Goal: Task Accomplishment & Management: Manage account settings

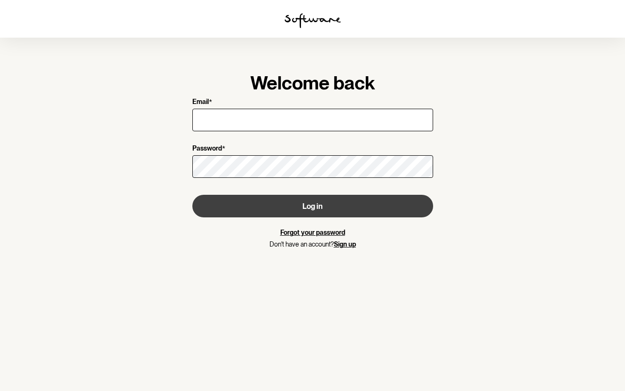
type input "[EMAIL_ADDRESS][DOMAIN_NAME]"
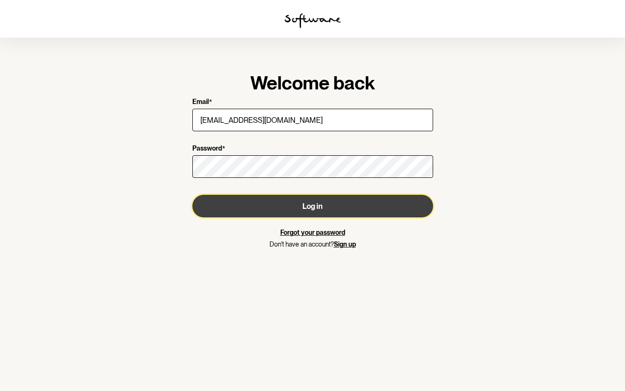
click at [263, 206] on button "Log in" at bounding box center [312, 206] width 241 height 23
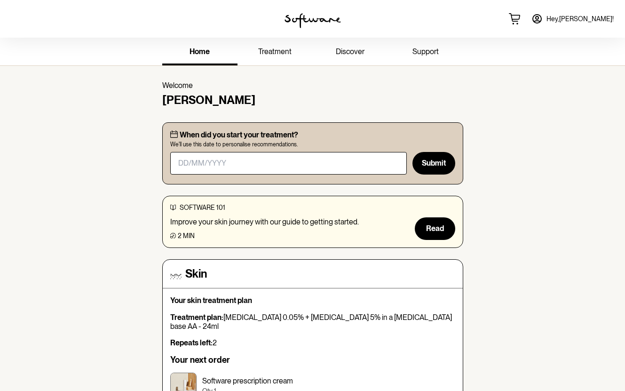
click at [432, 64] on link "support" at bounding box center [425, 52] width 75 height 26
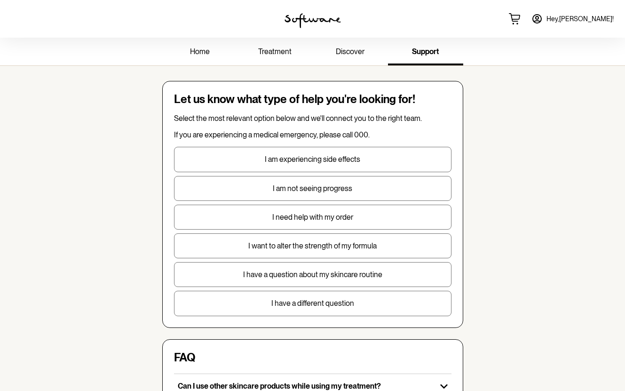
click at [280, 45] on link "treatment" at bounding box center [274, 52] width 75 height 26
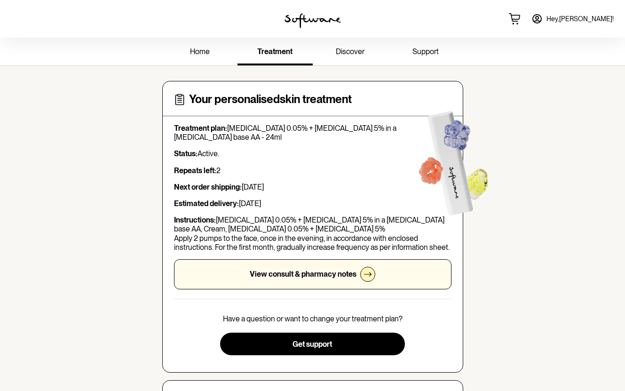
click at [318, 269] on p "View consult & pharmacy notes" at bounding box center [303, 273] width 107 height 9
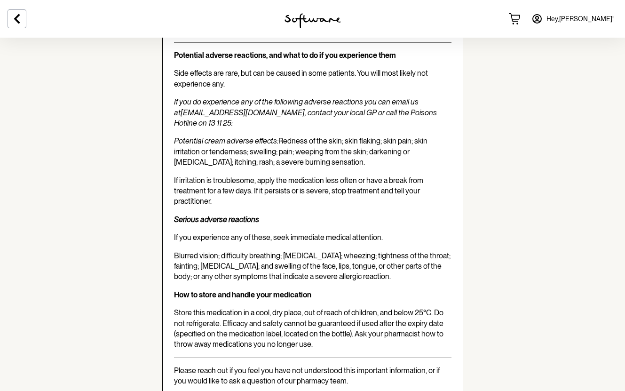
scroll to position [1756, 0]
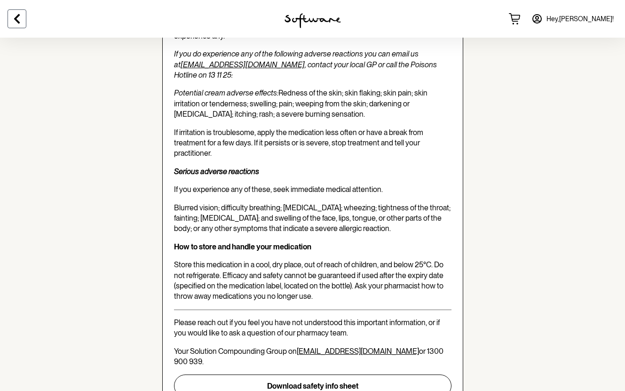
click at [23, 21] on button at bounding box center [17, 18] width 19 height 19
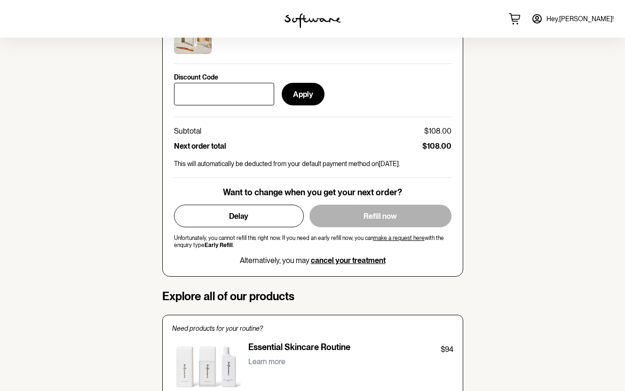
scroll to position [431, 0]
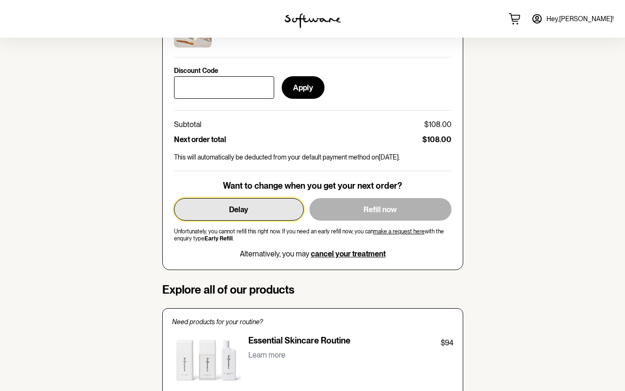
click at [232, 205] on span "Delay" at bounding box center [238, 209] width 19 height 9
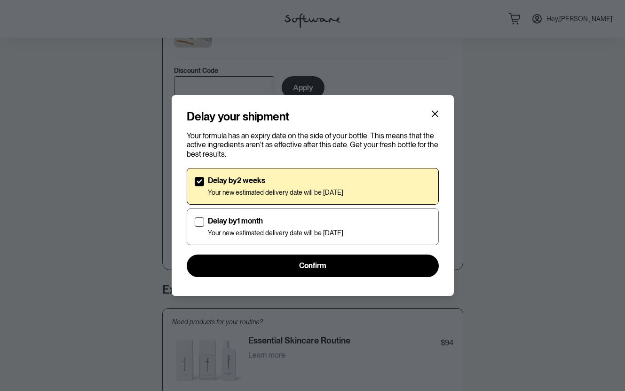
click at [445, 111] on section "Delay your shipment Your formula has an expiry date on the side of your bottle.…" at bounding box center [313, 195] width 282 height 200
click at [436, 111] on icon "Close" at bounding box center [435, 114] width 8 height 8
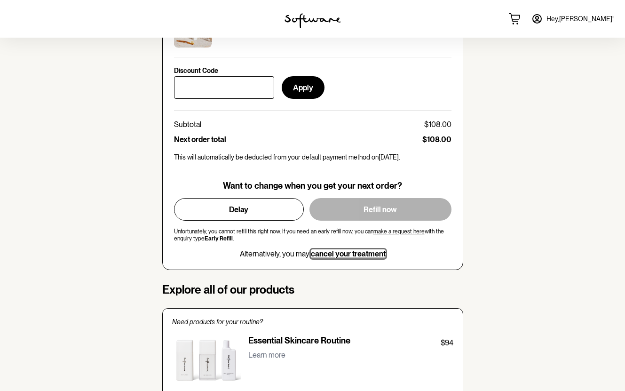
click at [340, 249] on span "cancel your treatment" at bounding box center [348, 253] width 75 height 9
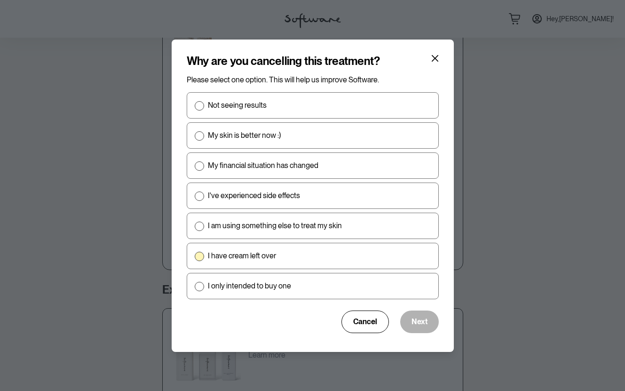
click at [198, 255] on span at bounding box center [199, 256] width 9 height 9
click at [195, 255] on input "I have cream left over" at bounding box center [194, 255] width 0 height 0
radio input "true"
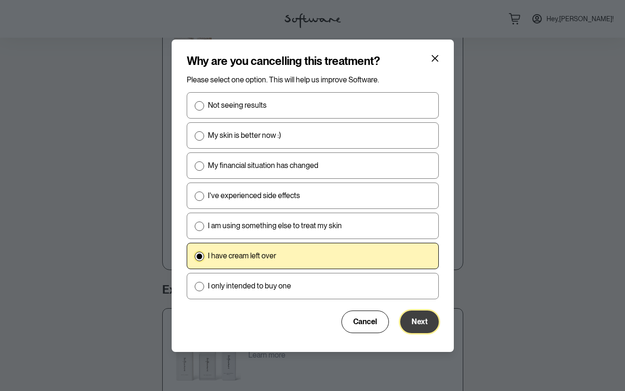
click at [426, 324] on span "Next" at bounding box center [419, 321] width 16 height 9
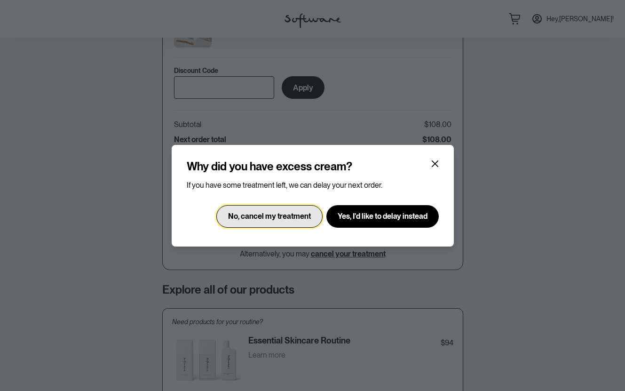
click at [269, 217] on span "No, cancel my treatment" at bounding box center [269, 216] width 83 height 9
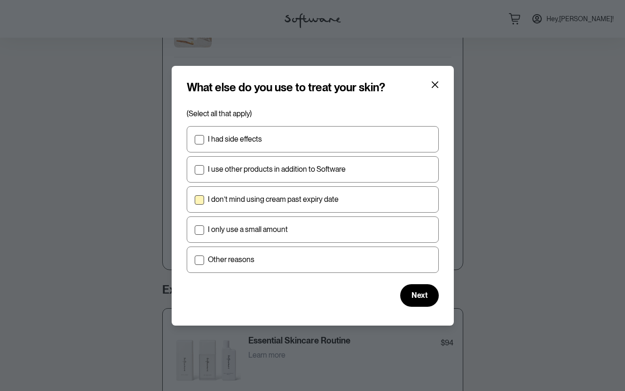
click at [201, 203] on span at bounding box center [199, 199] width 9 height 9
click at [195, 199] on input "I don’t mind using cream past expiry date" at bounding box center [194, 199] width 0 height 0
checkbox input "true"
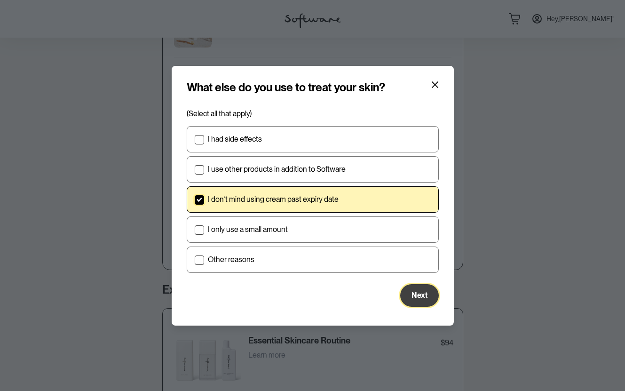
click at [420, 296] on span "Next" at bounding box center [419, 295] width 16 height 9
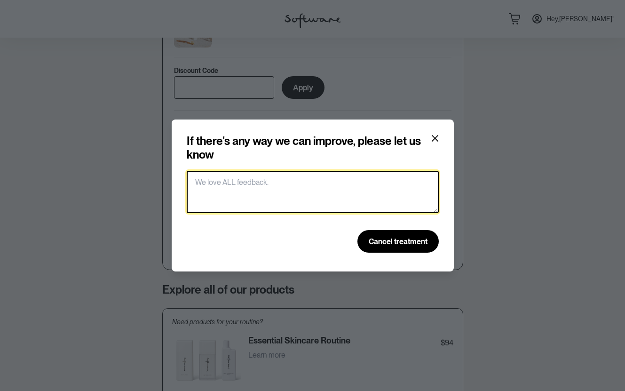
click at [309, 198] on textarea at bounding box center [313, 192] width 252 height 42
type textarea "A"
click at [278, 184] on textarea "Would love an option to delay and then get a reminder to" at bounding box center [313, 192] width 252 height 42
click at [396, 181] on textarea "Would love an option to pause and then get a reminder to" at bounding box center [313, 192] width 252 height 42
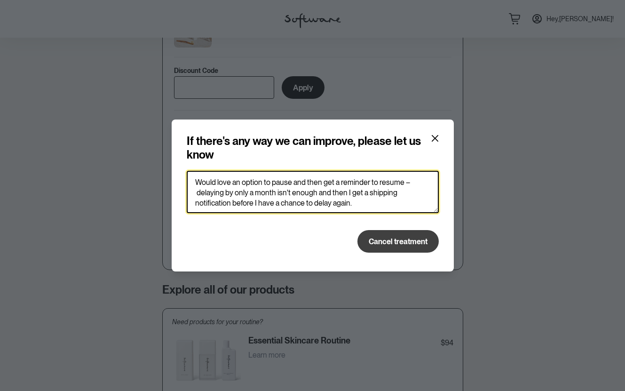
type textarea "Would love an option to pause and then get a reminder to resume – delaying by o…"
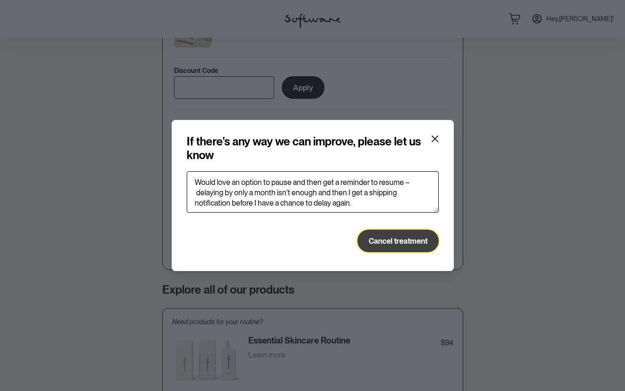
click at [409, 237] on span "Cancel treatment" at bounding box center [398, 240] width 59 height 9
